Goal: Obtain resource: Download file/media

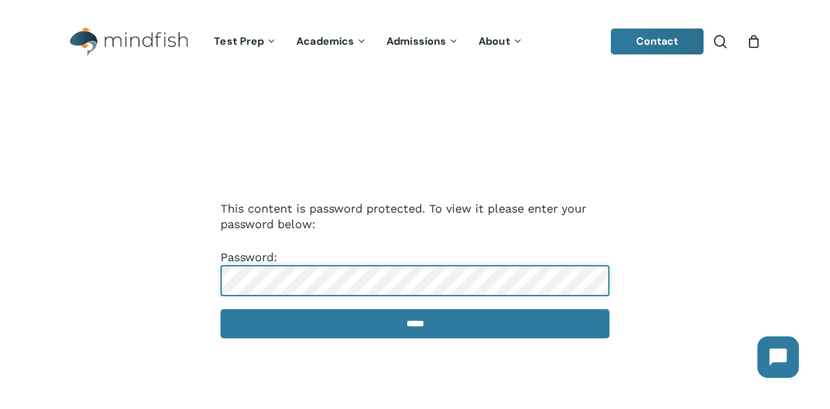
click at [220, 309] on input "*****" at bounding box center [414, 323] width 389 height 29
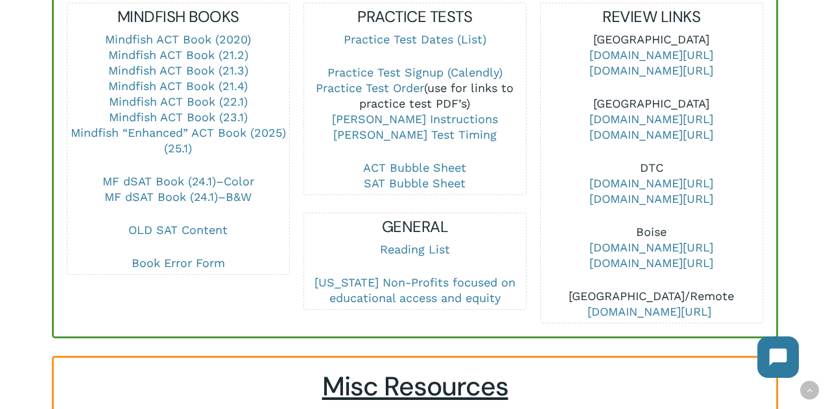
scroll to position [558, 0]
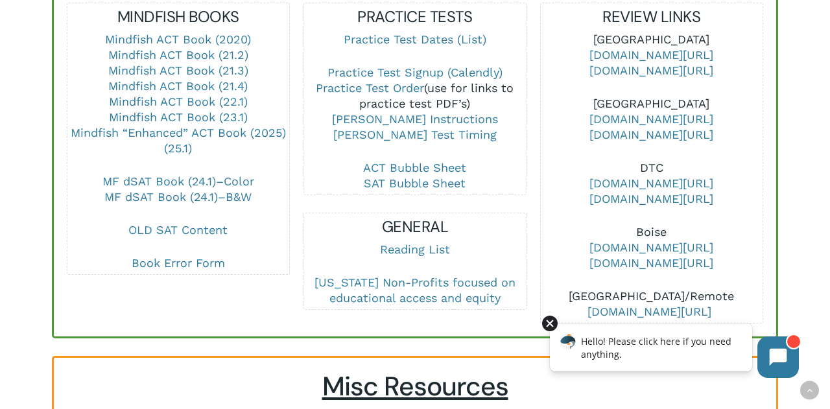
click at [553, 327] on div at bounding box center [550, 324] width 16 height 16
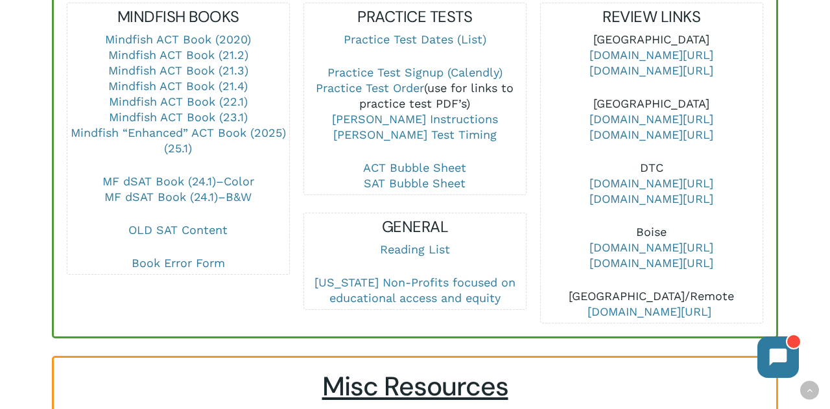
click at [283, 236] on p "OLD SAT Content" at bounding box center [177, 238] width 221 height 33
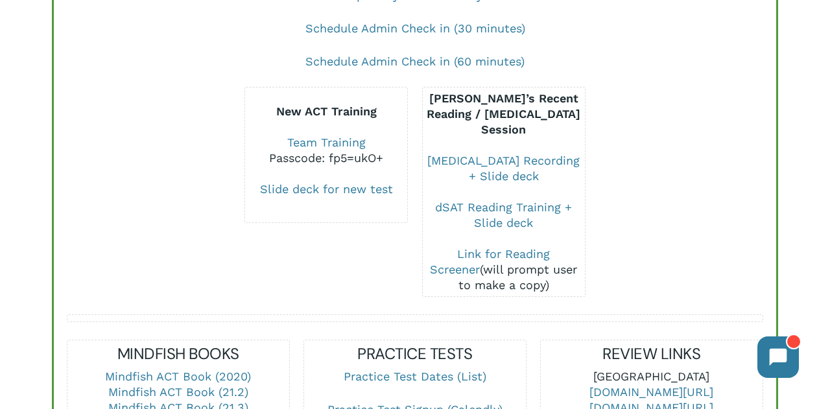
scroll to position [0, 0]
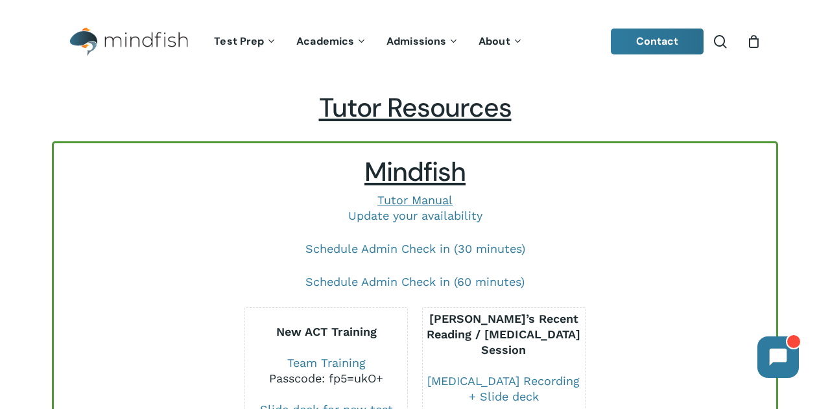
click at [178, 184] on h2 "Mindfish" at bounding box center [415, 172] width 696 height 32
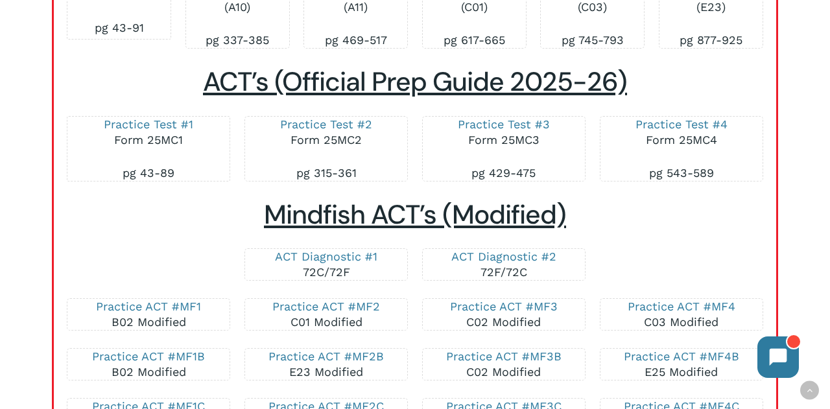
scroll to position [2321, 0]
click at [686, 117] on link "Practice Test #4" at bounding box center [681, 124] width 92 height 14
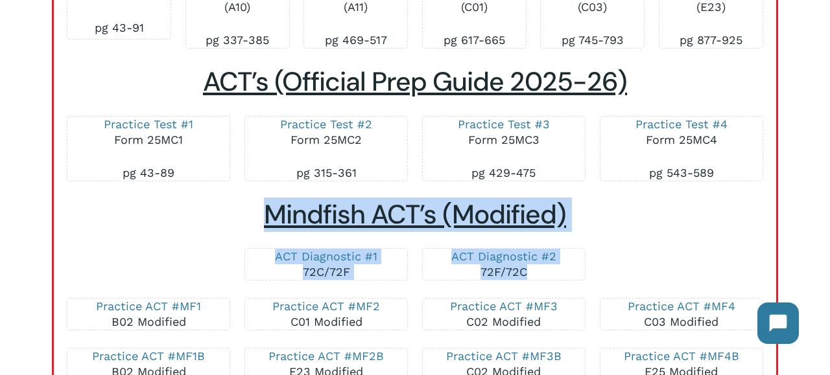
drag, startPoint x: 596, startPoint y: 228, endPoint x: 252, endPoint y: 214, distance: 344.5
click at [252, 214] on div "ACT’s (Official Prep Guide 2020-21) Practice Test #1 Form 20MC6 (A11) Practice …" at bounding box center [415, 31] width 696 height 1477
click at [252, 214] on h2 "Mindfish ACT’s (Modified)" at bounding box center [415, 215] width 696 height 32
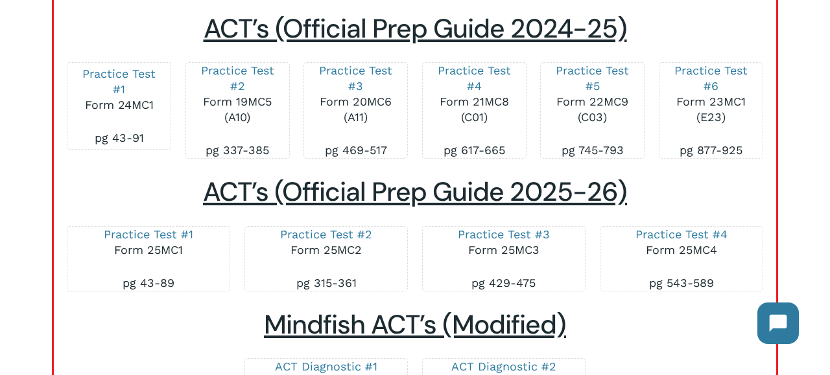
scroll to position [2208, 0]
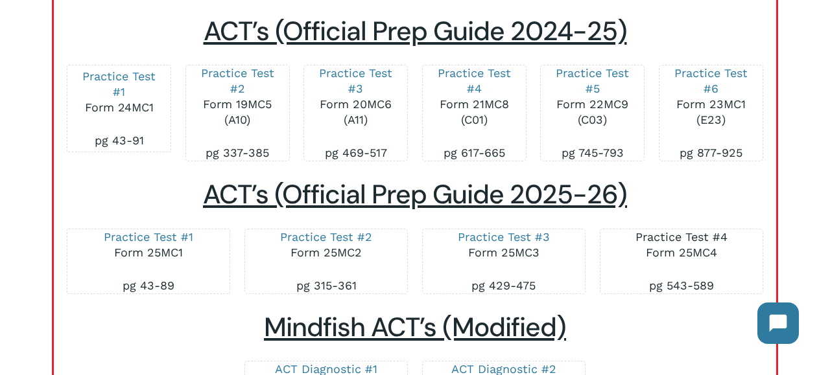
click at [699, 235] on link "Practice Test #4" at bounding box center [681, 237] width 92 height 14
